Goal: Task Accomplishment & Management: Manage account settings

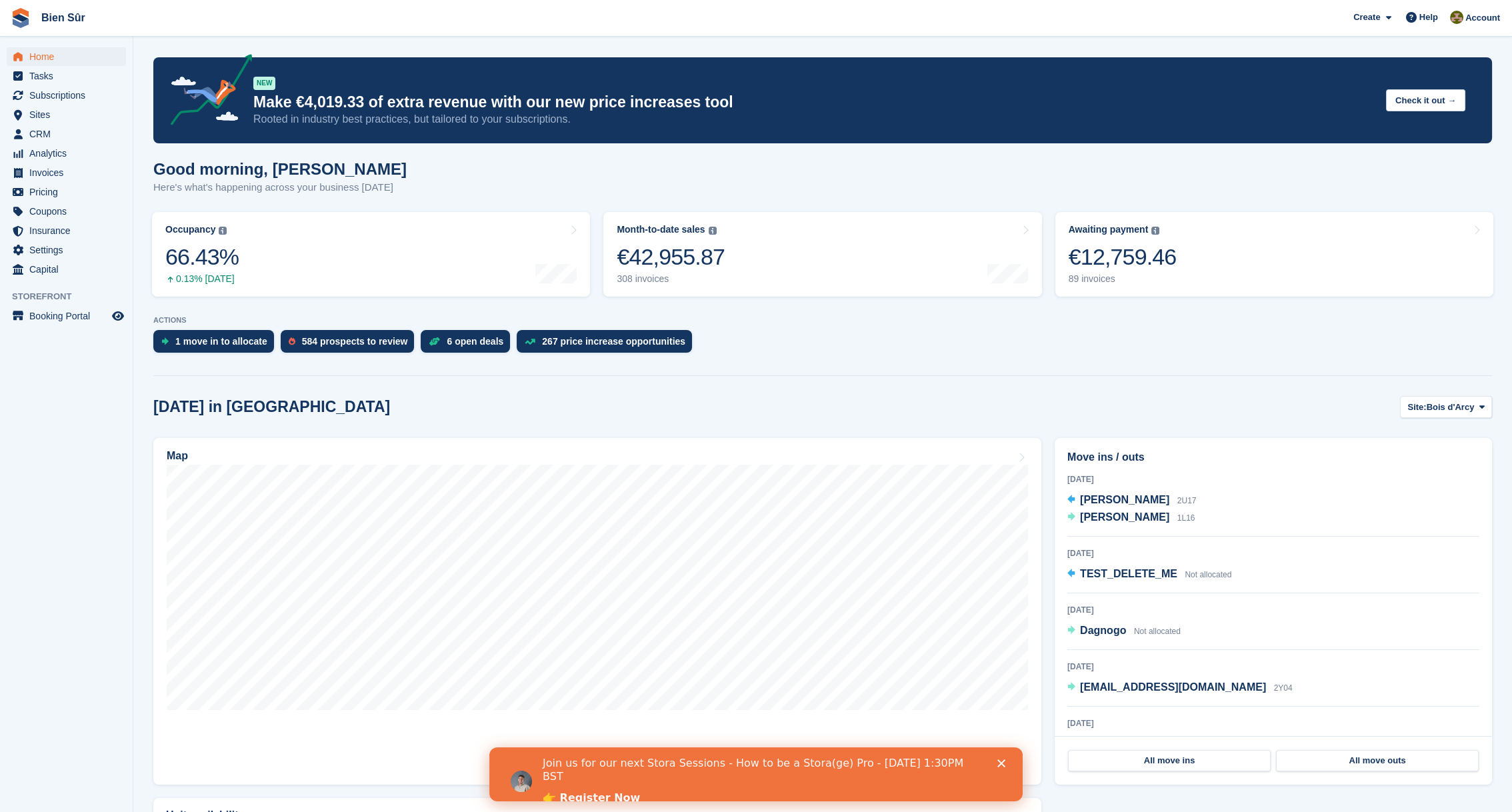
click at [616, 791] on link "👉 Register Now" at bounding box center [592, 798] width 98 height 15
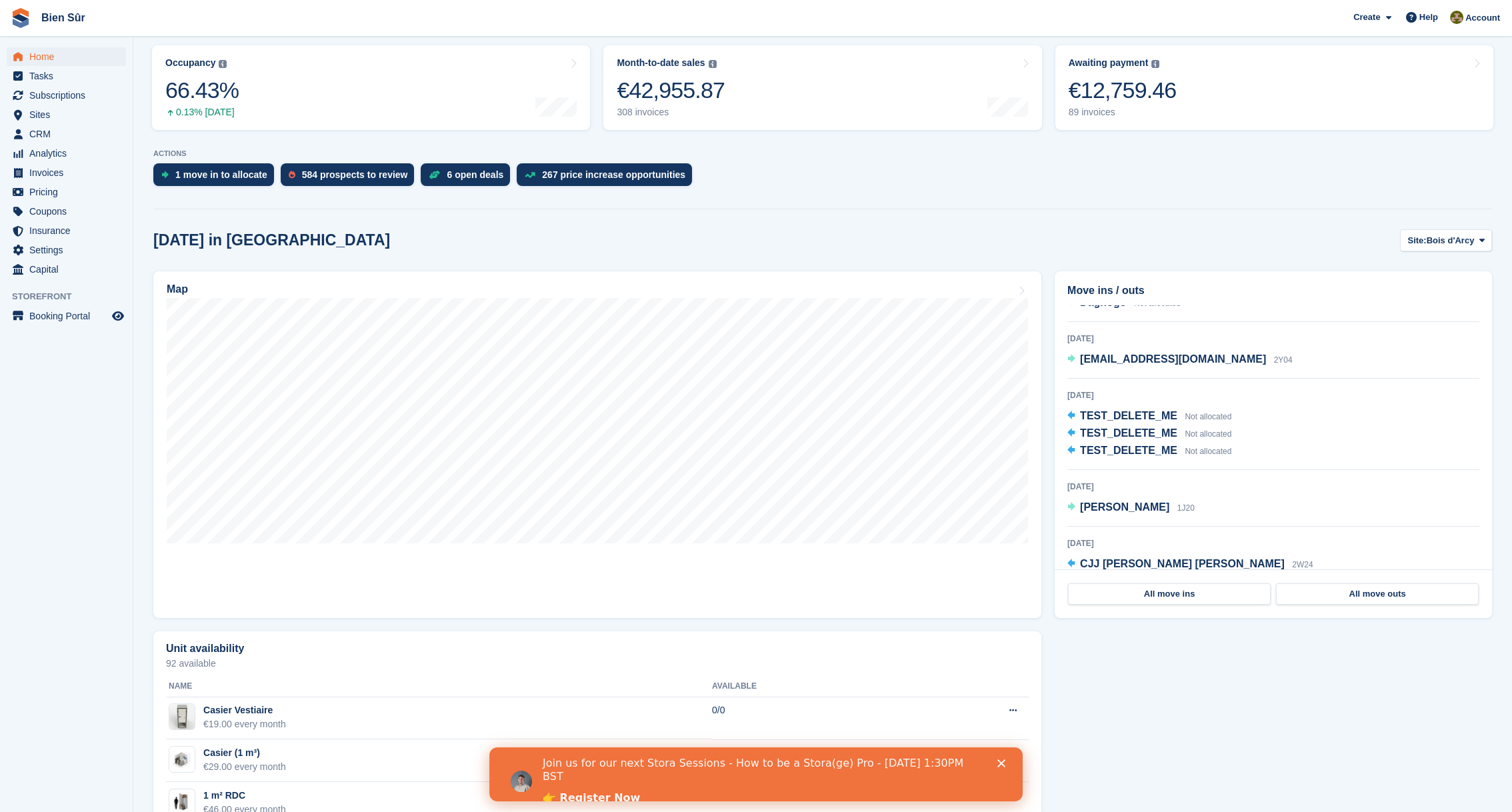
scroll to position [171, 0]
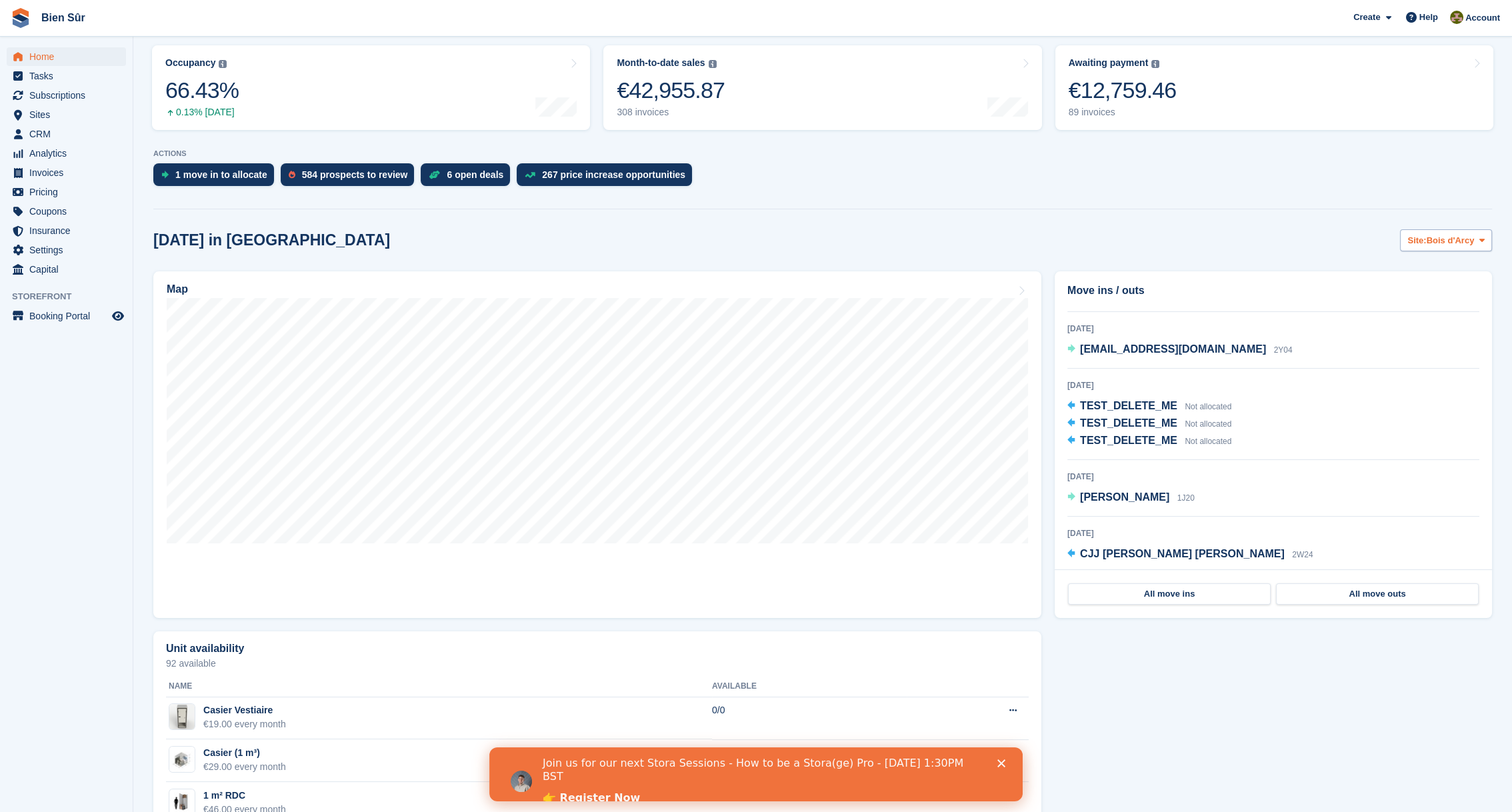
click at [1446, 247] on button "Site: Bois d'Arcy" at bounding box center [1446, 240] width 92 height 22
click at [1389, 297] on link "Maurepas" at bounding box center [1403, 296] width 165 height 24
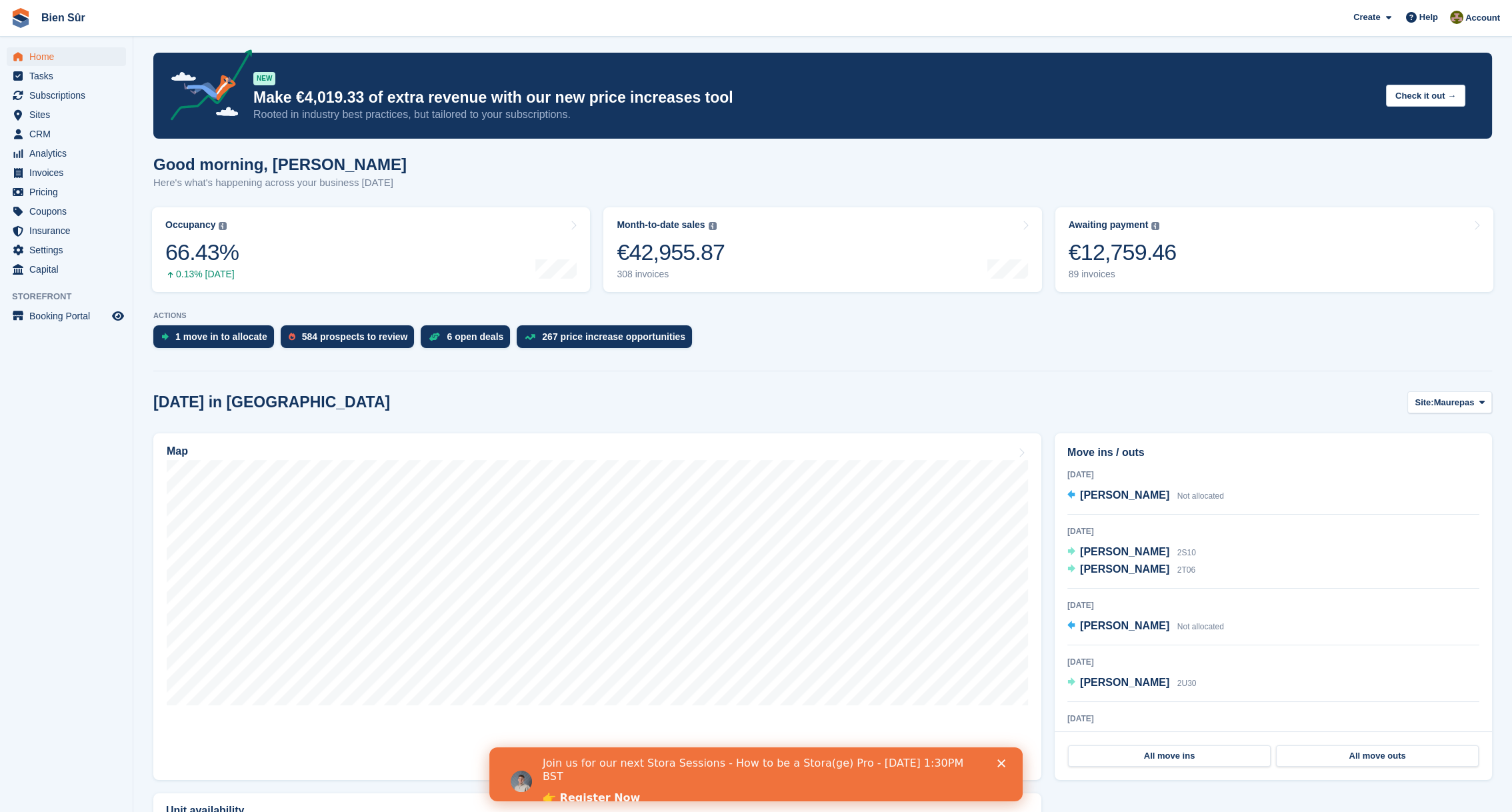
scroll to position [0, 0]
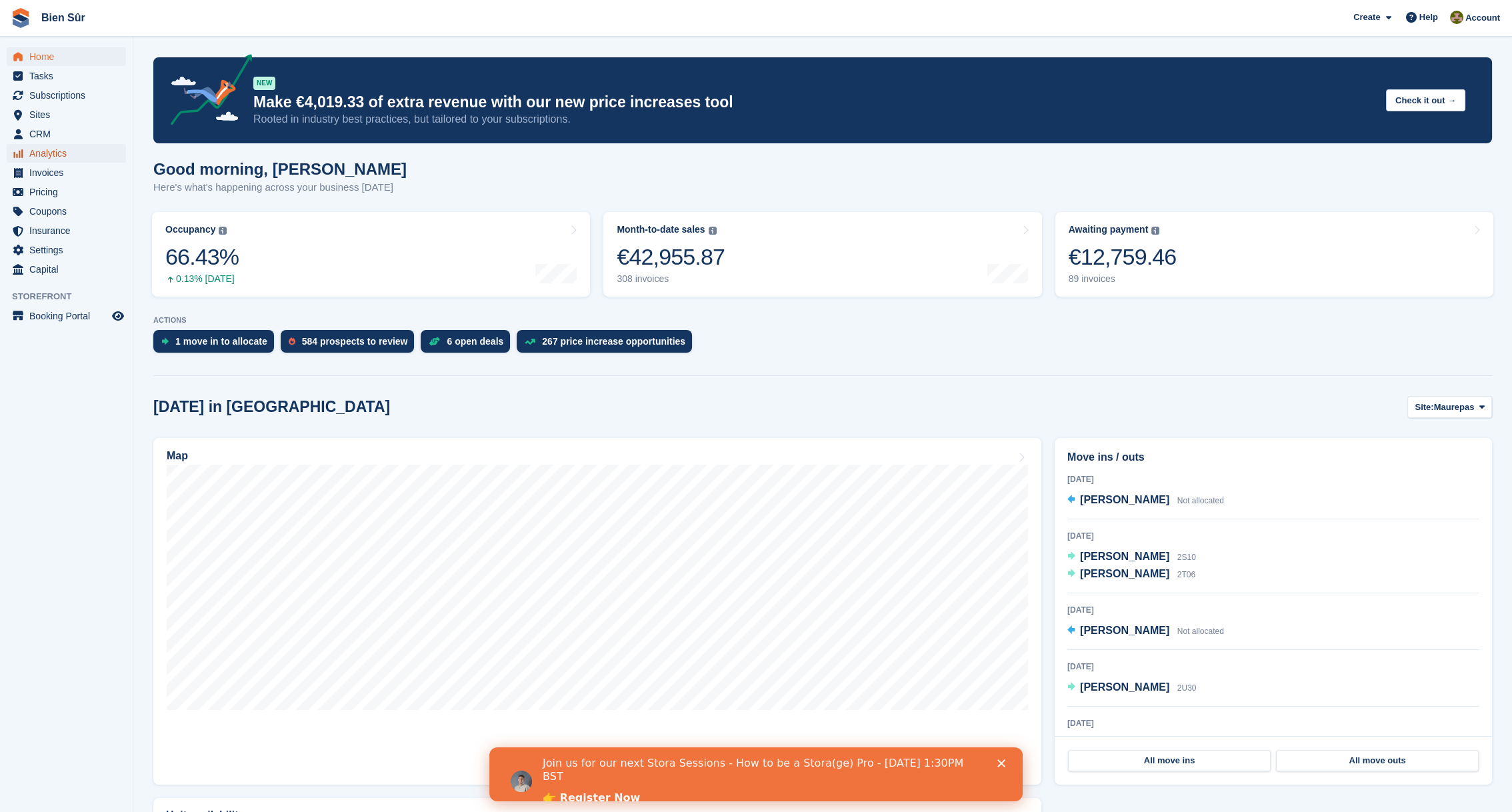
click at [58, 154] on span "Analytics" at bounding box center [69, 153] width 80 height 19
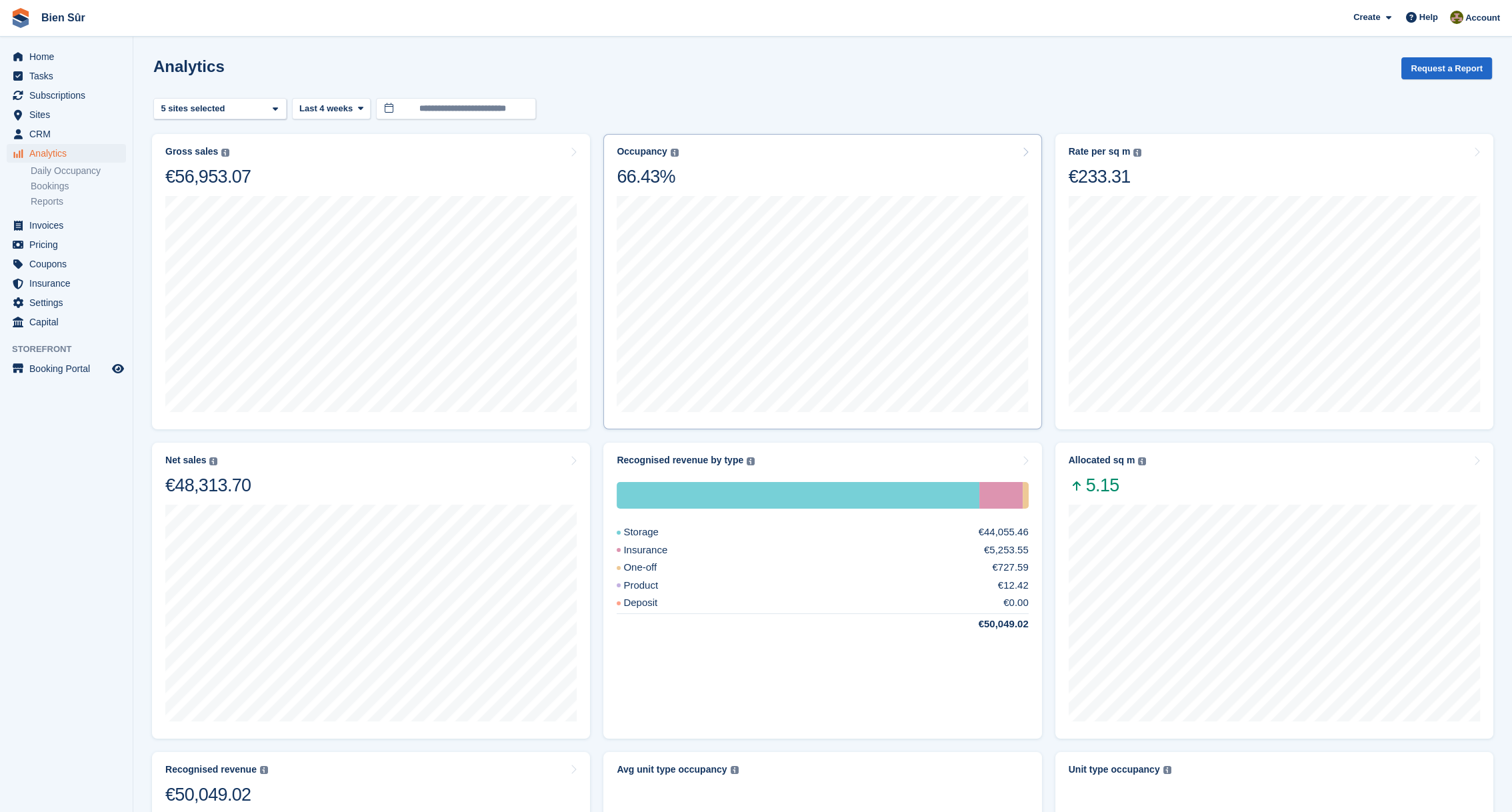
click at [776, 146] on div "Occupancy Percentage of all allocated units in terms of area. Includes units wi…" at bounding box center [822, 167] width 411 height 42
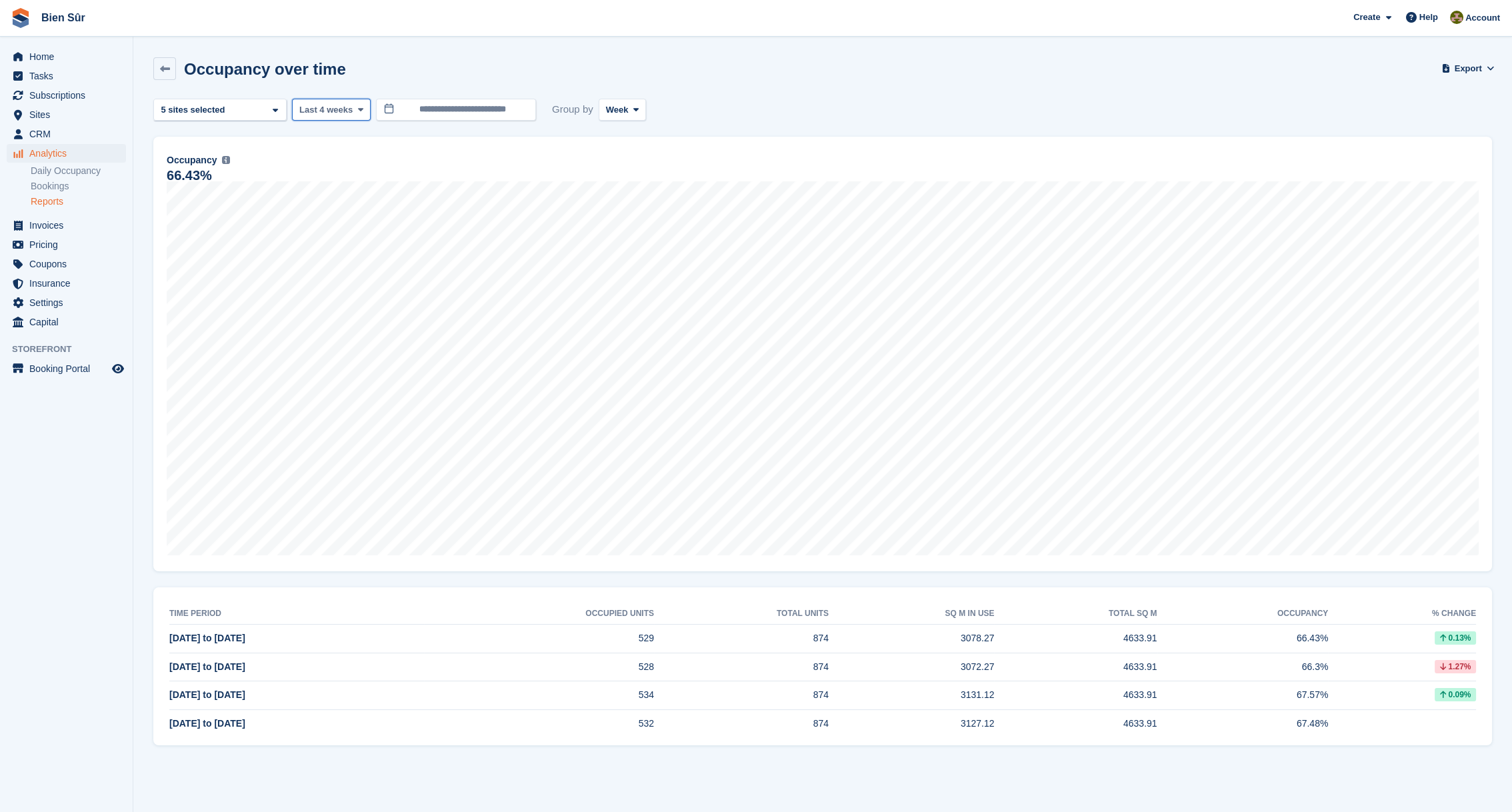
click at [333, 115] on span "Last 4 weeks" at bounding box center [326, 110] width 54 height 14
click at [620, 103] on span "Week" at bounding box center [617, 110] width 22 height 14
click at [612, 135] on link "Day" at bounding box center [662, 141] width 116 height 24
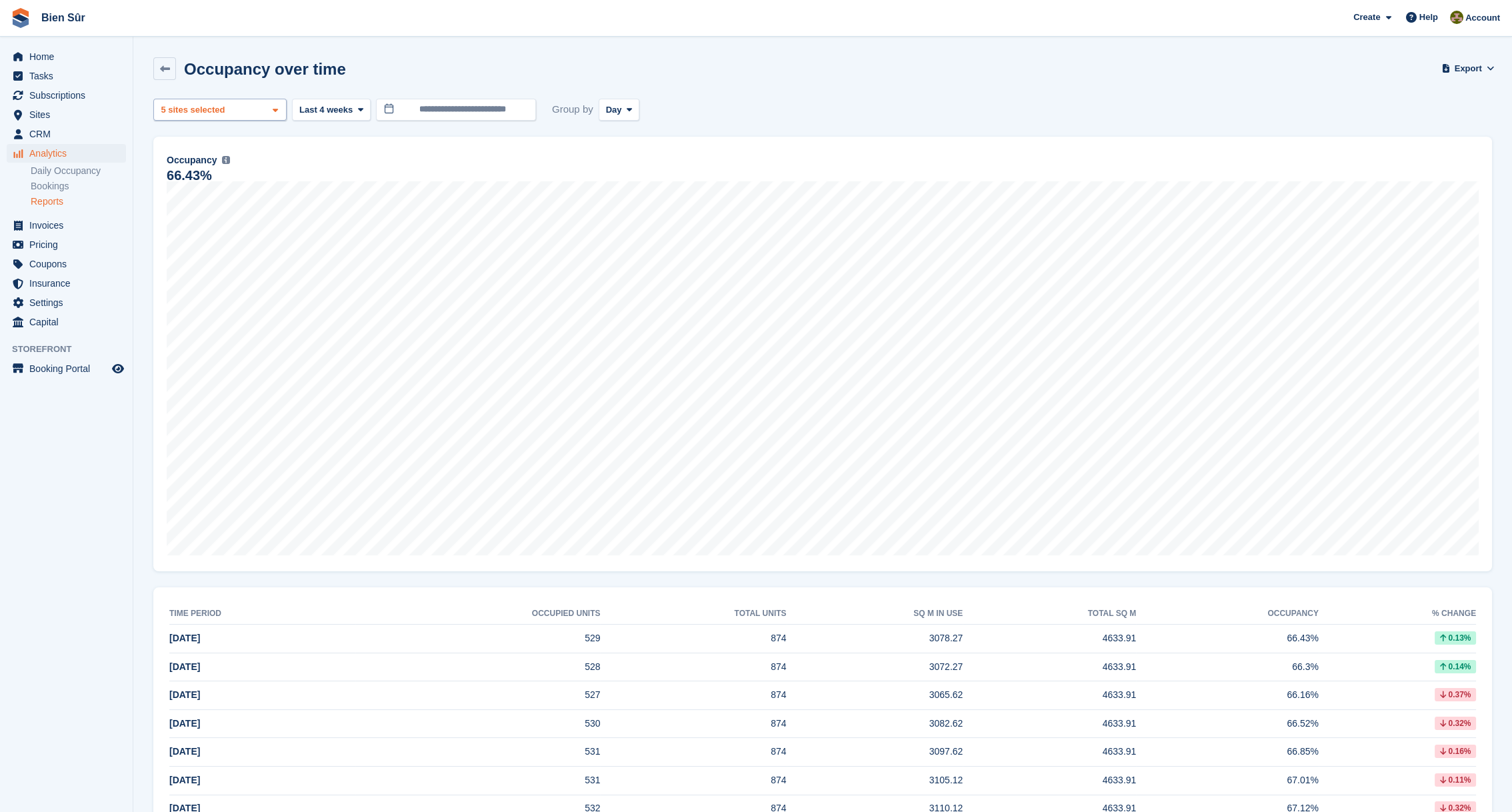
click at [245, 106] on div "[GEOGRAPHIC_DATA] 2 sites selected 3 sites selected 4 sites selected 5 sites se…" at bounding box center [220, 110] width 134 height 22
click at [185, 195] on div "Maurepas" at bounding box center [220, 194] width 121 height 22
click at [188, 217] on div "Orgeval" at bounding box center [220, 216] width 121 height 22
click at [195, 232] on div "Bureaux et coworking - Maur..." at bounding box center [220, 245] width 121 height 37
click at [205, 268] on div "Random" at bounding box center [220, 275] width 121 height 22
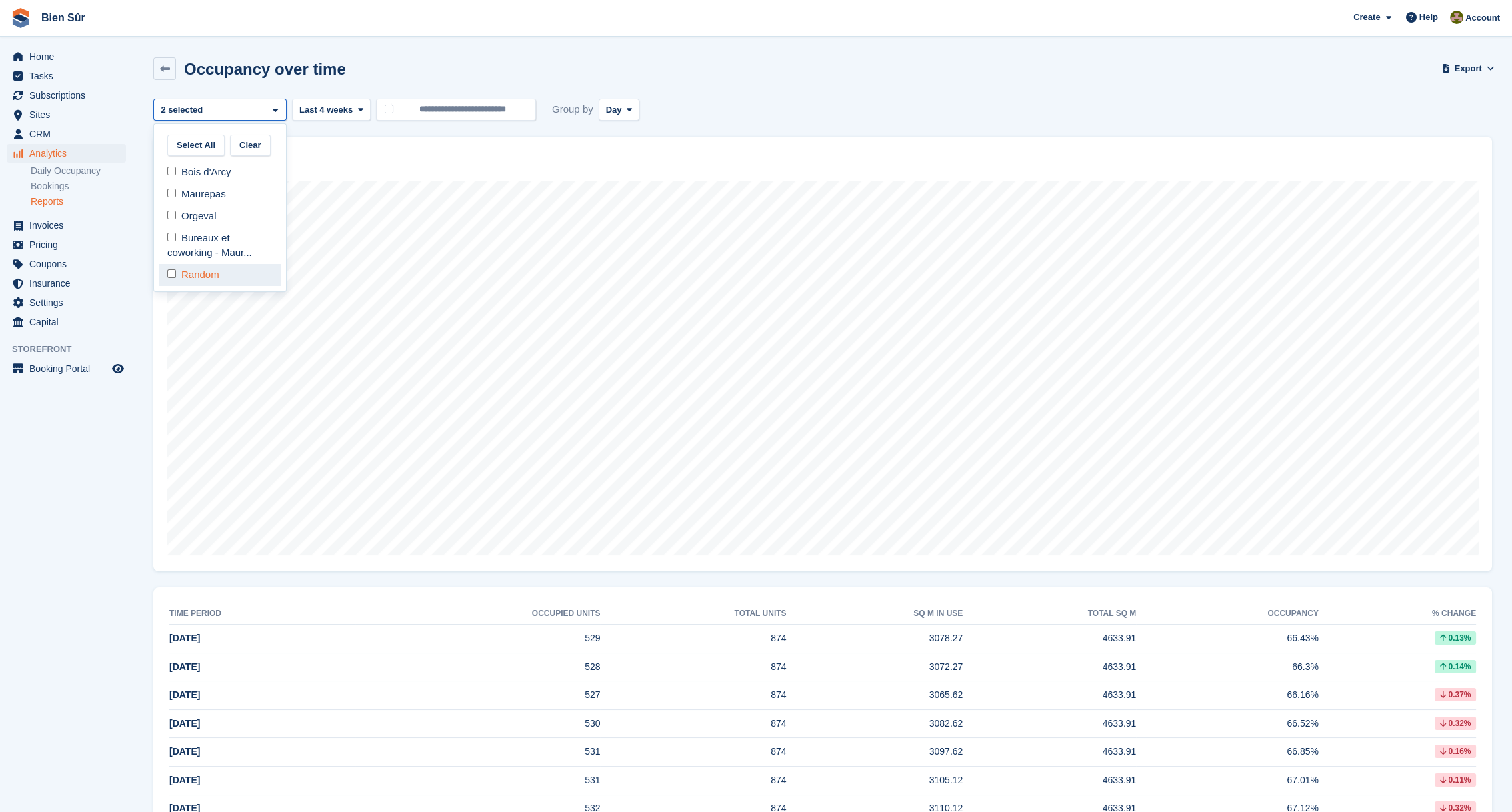
select select "***"
click at [729, 92] on div "Occupancy over time Export Export occupancy over time metrics Export a CSV of a…" at bounding box center [822, 77] width 1339 height 39
click at [258, 117] on div "Bois d'Arcy" at bounding box center [220, 110] width 134 height 22
click at [184, 190] on div "Maurepas" at bounding box center [220, 194] width 121 height 22
select select "***"
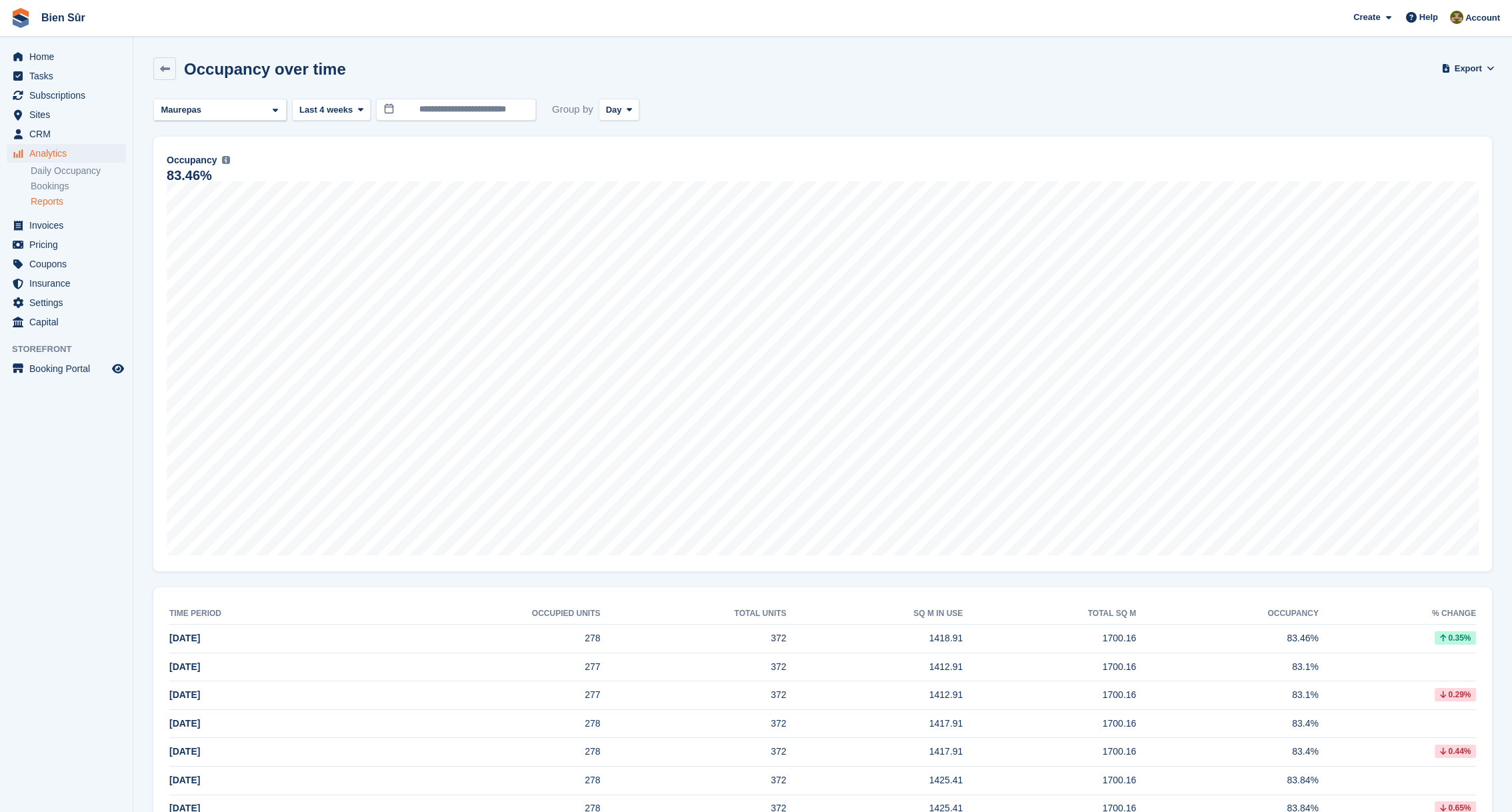
click at [790, 117] on div "**********" at bounding box center [822, 110] width 1339 height 22
click at [238, 113] on div "Maurepas" at bounding box center [220, 110] width 134 height 22
click at [195, 210] on div "Orgeval" at bounding box center [220, 216] width 121 height 22
click at [198, 191] on div "Maurepas" at bounding box center [220, 194] width 121 height 22
select select "****"
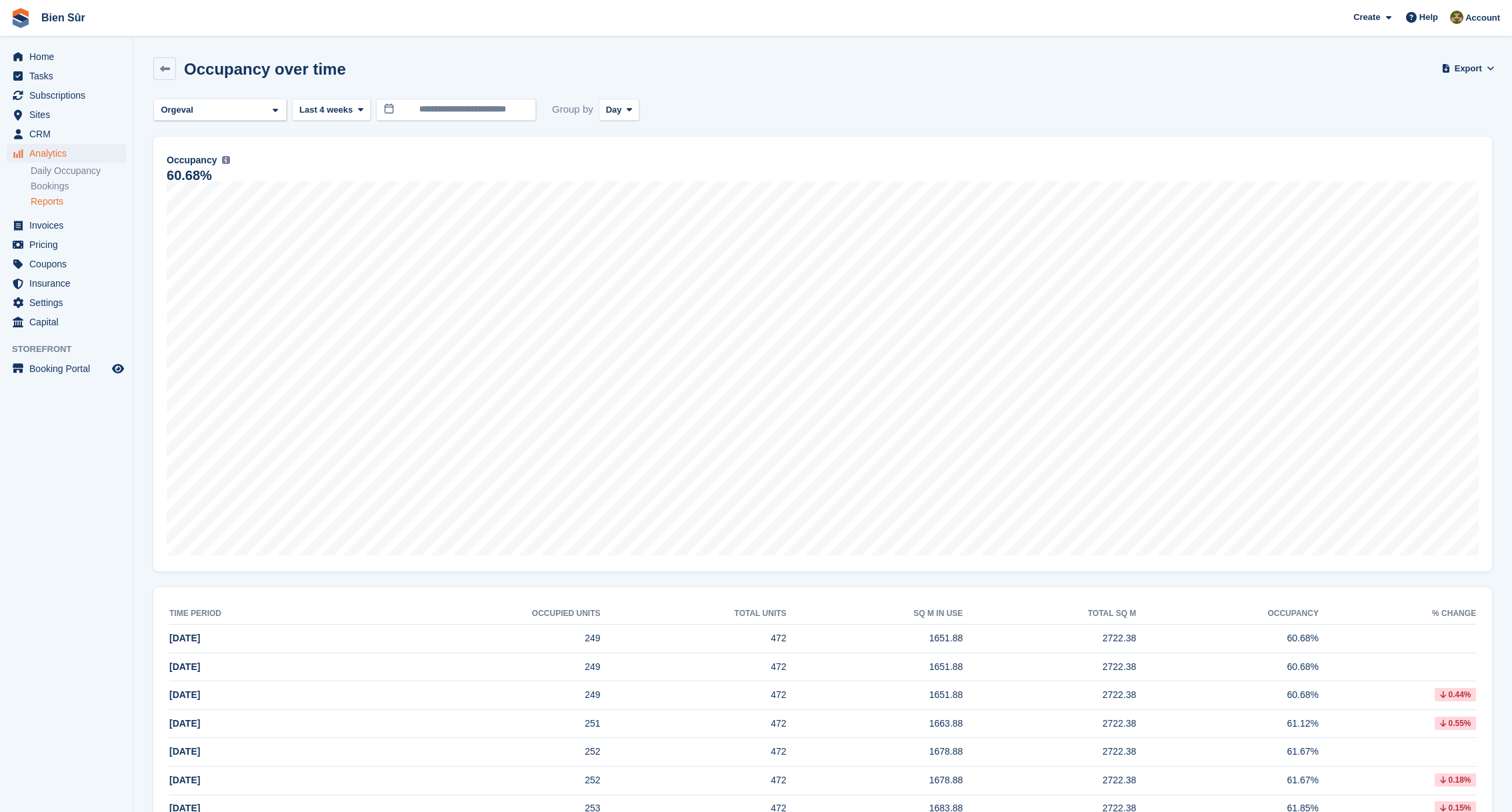
click at [858, 75] on div "Occupancy over time Export Export occupancy over time metrics Export a CSV of a…" at bounding box center [822, 77] width 1339 height 39
click at [61, 96] on span "Subscriptions" at bounding box center [69, 96] width 80 height 19
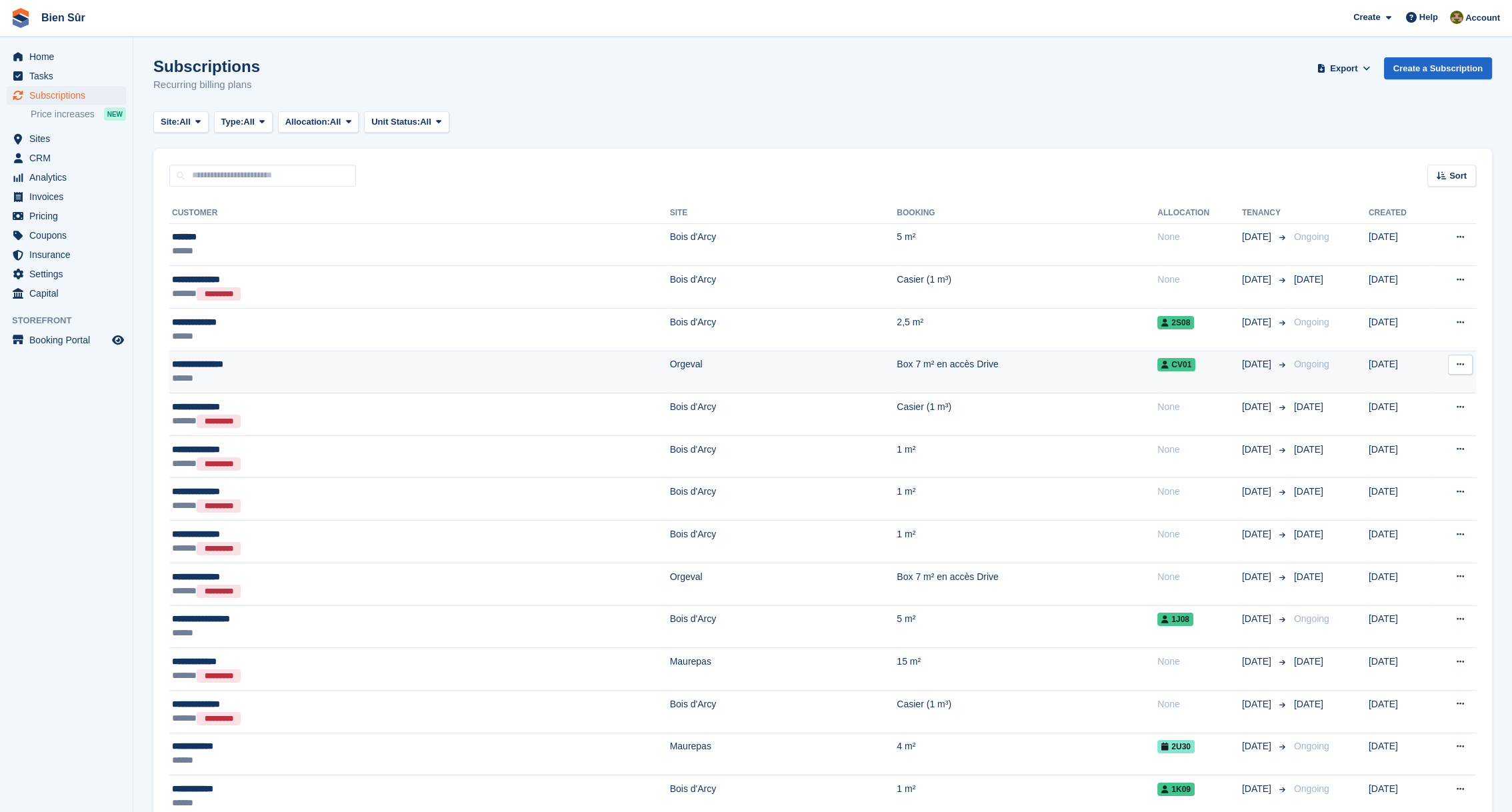
click at [670, 359] on td "Orgeval" at bounding box center [783, 371] width 227 height 43
